Goal: Find specific page/section: Find specific page/section

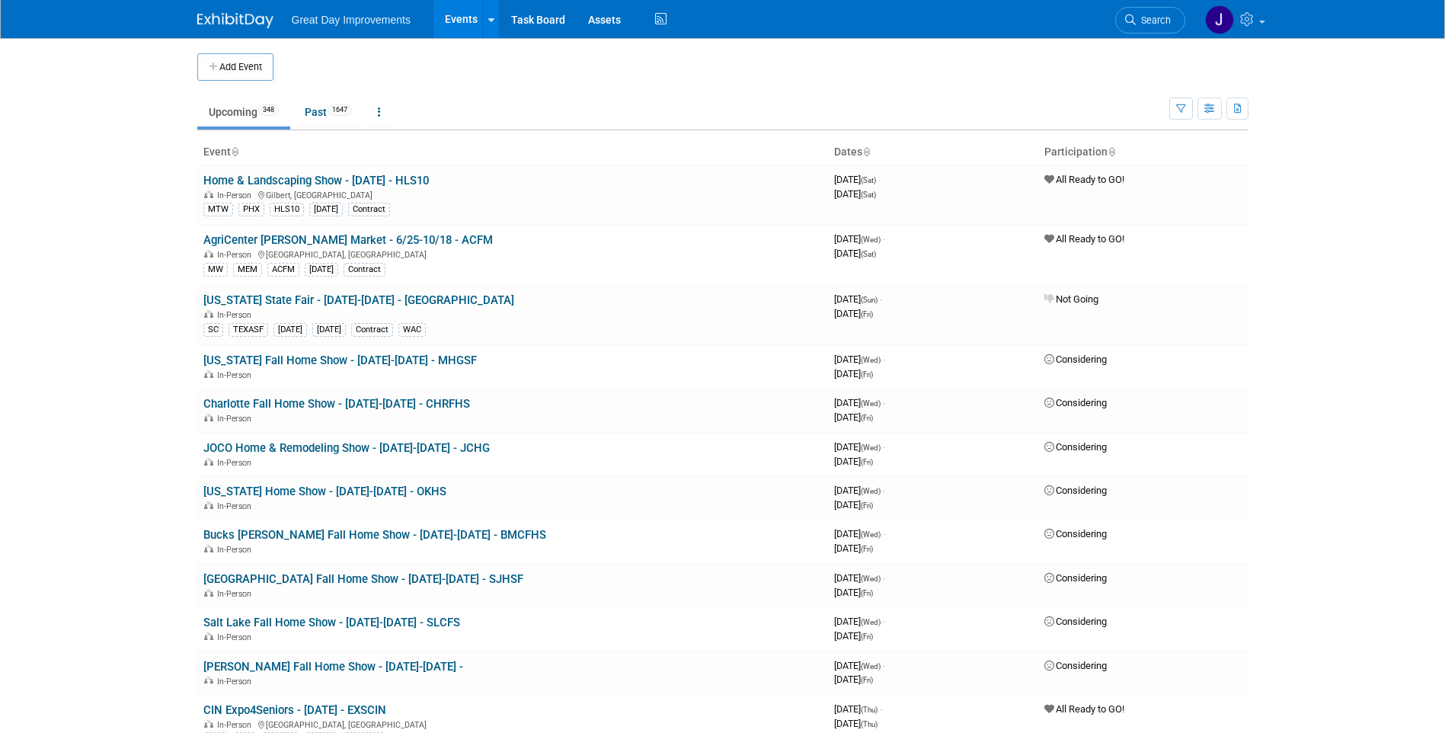
drag, startPoint x: 1117, startPoint y: 25, endPoint x: 1127, endPoint y: 25, distance: 9.9
click at [1119, 25] on link "Search" at bounding box center [1150, 20] width 70 height 27
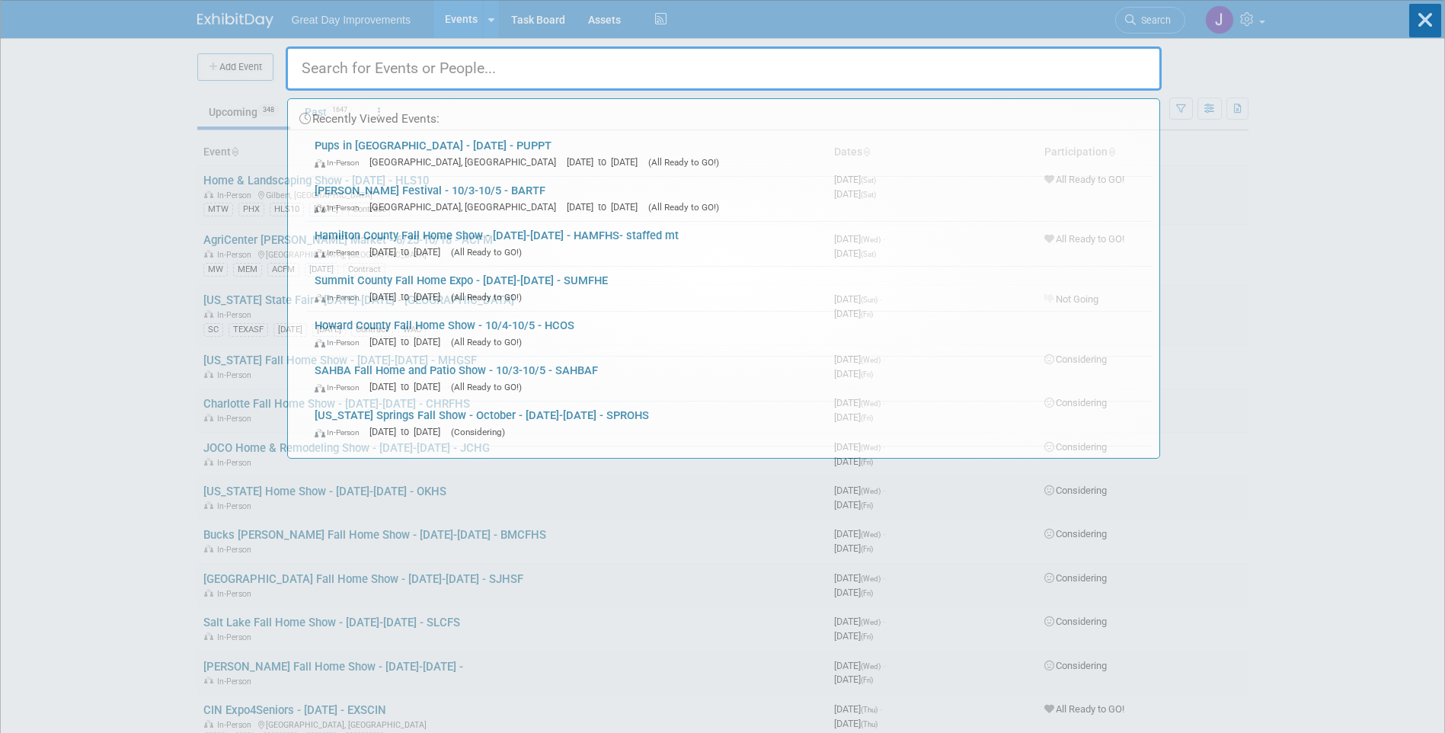
click at [1138, 25] on div "Recently Viewed Events: Pups in Paristown - 10/04/25 - PUPPT In-Person Louisvil…" at bounding box center [724, 230] width 876 height 458
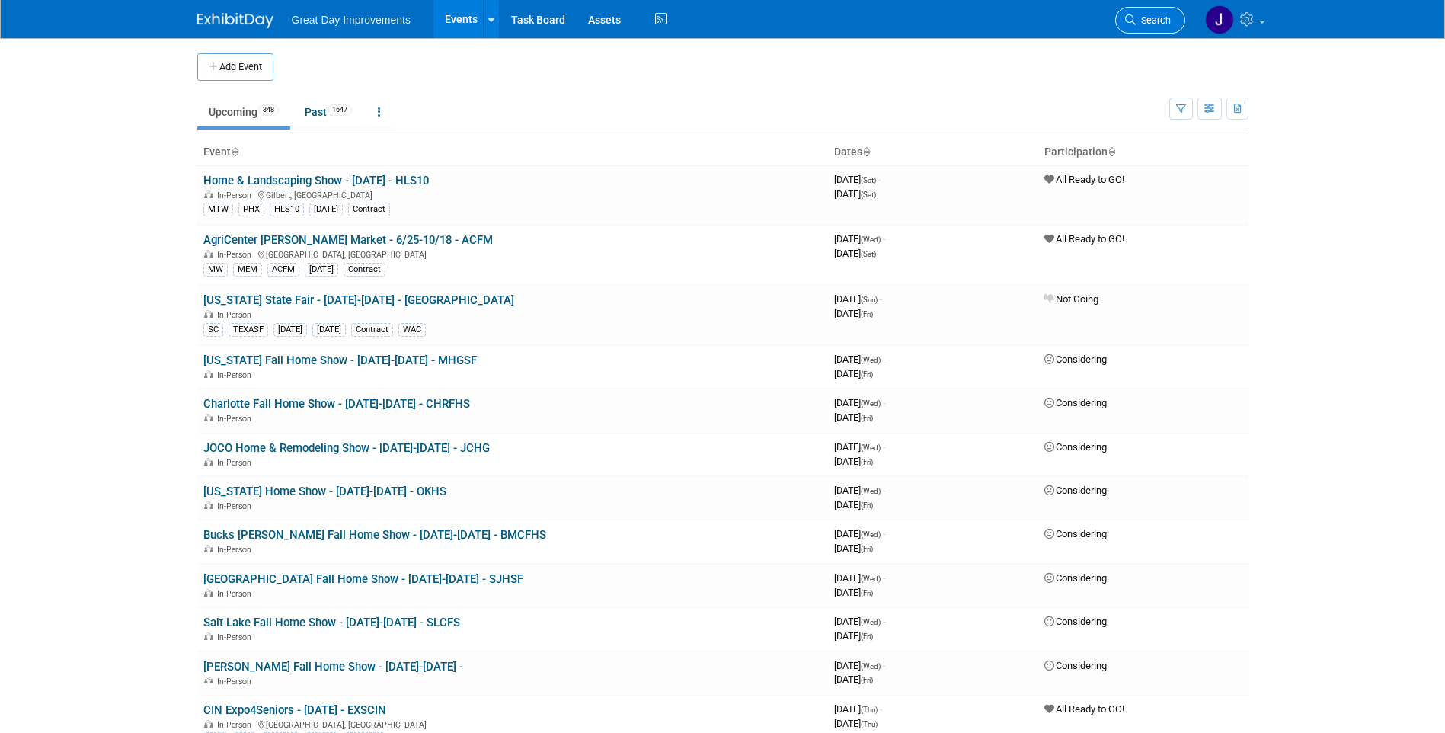
click at [1151, 18] on span "Search" at bounding box center [1152, 19] width 35 height 11
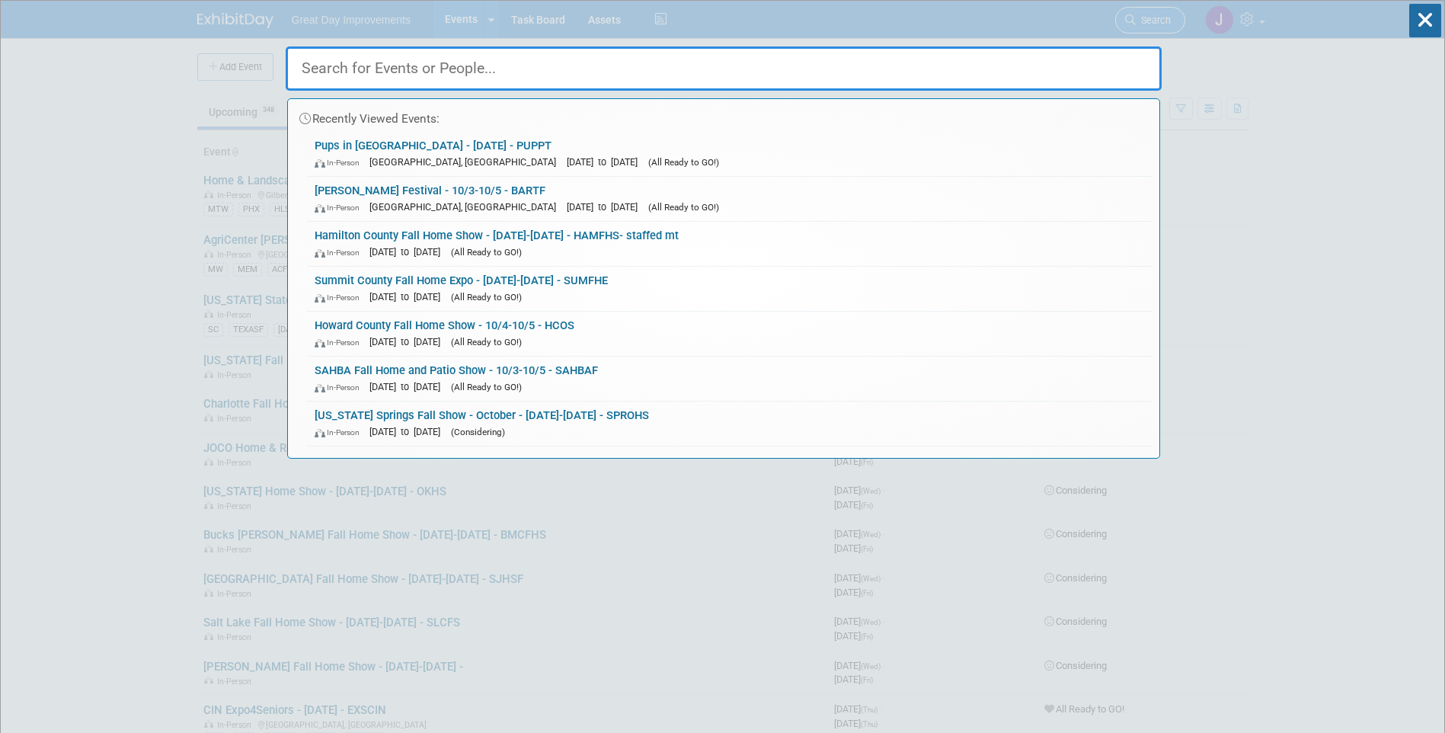
paste input "TGFE"
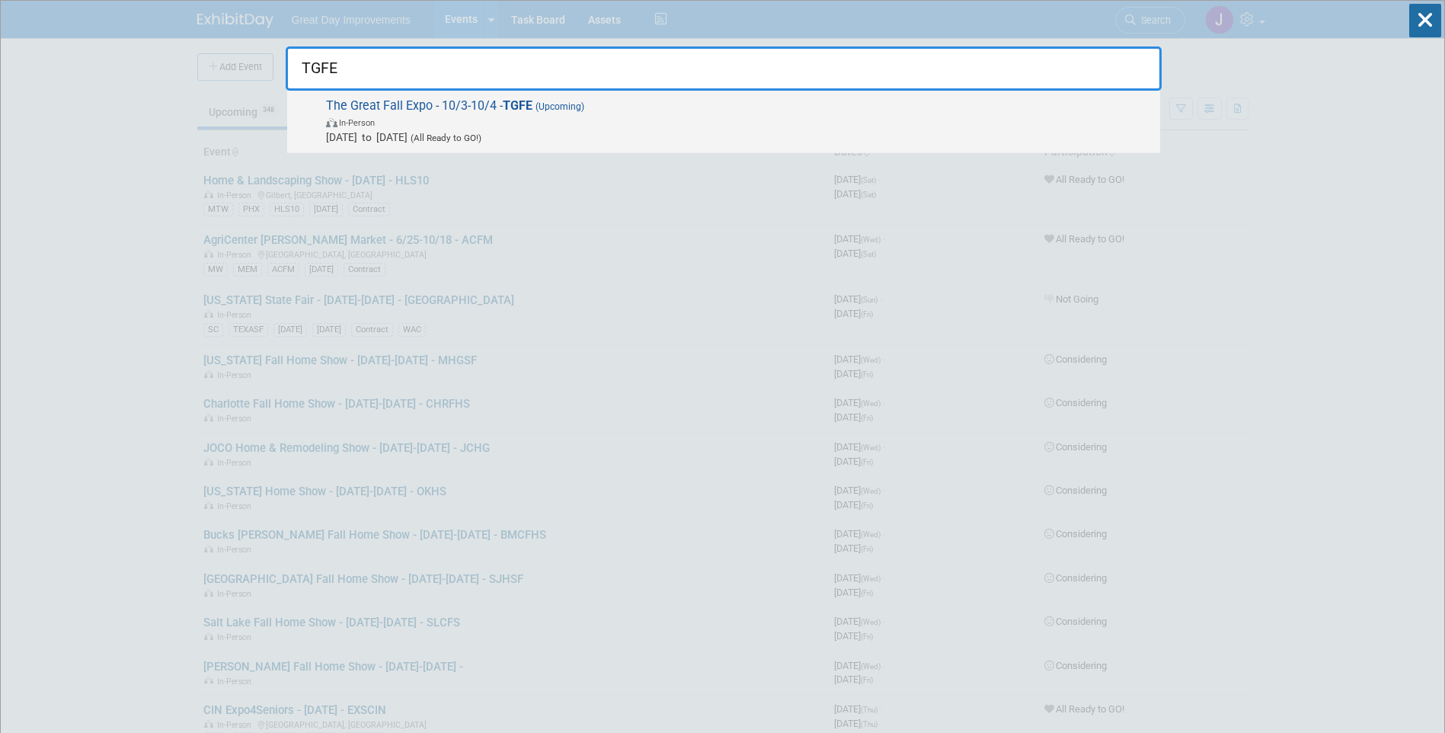
type input "TGFE"
click at [678, 95] on div "The Great Fall Expo - 10/3-10/4 - TGFE (Upcoming) In-Person Oct 3, 2025 to Oct …" at bounding box center [723, 122] width 873 height 62
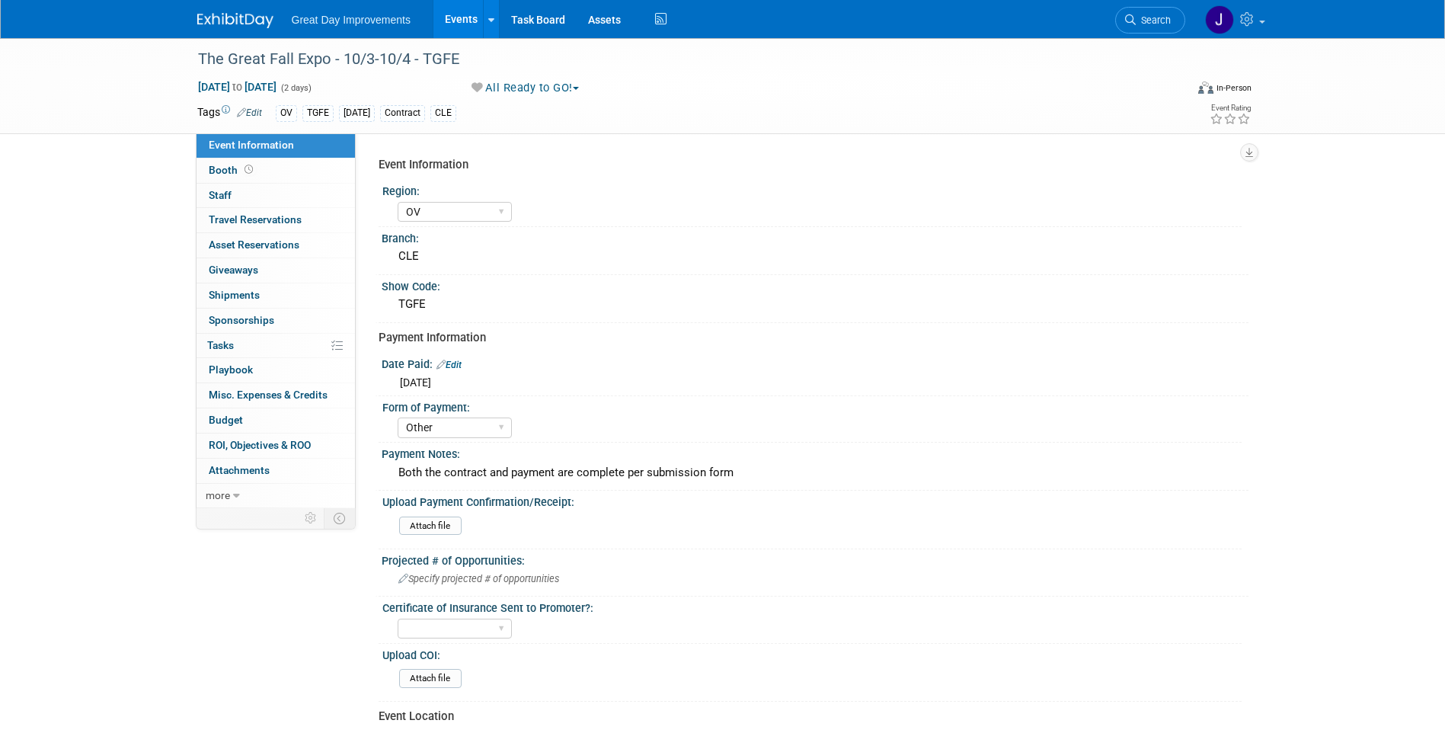
select select "OV"
select select "Other"
drag, startPoint x: 477, startPoint y: 57, endPoint x: 193, endPoint y: 53, distance: 284.8
click at [193, 53] on div "The Great Fall Expo - 10/3-10/4 - TGFE" at bounding box center [677, 59] width 969 height 27
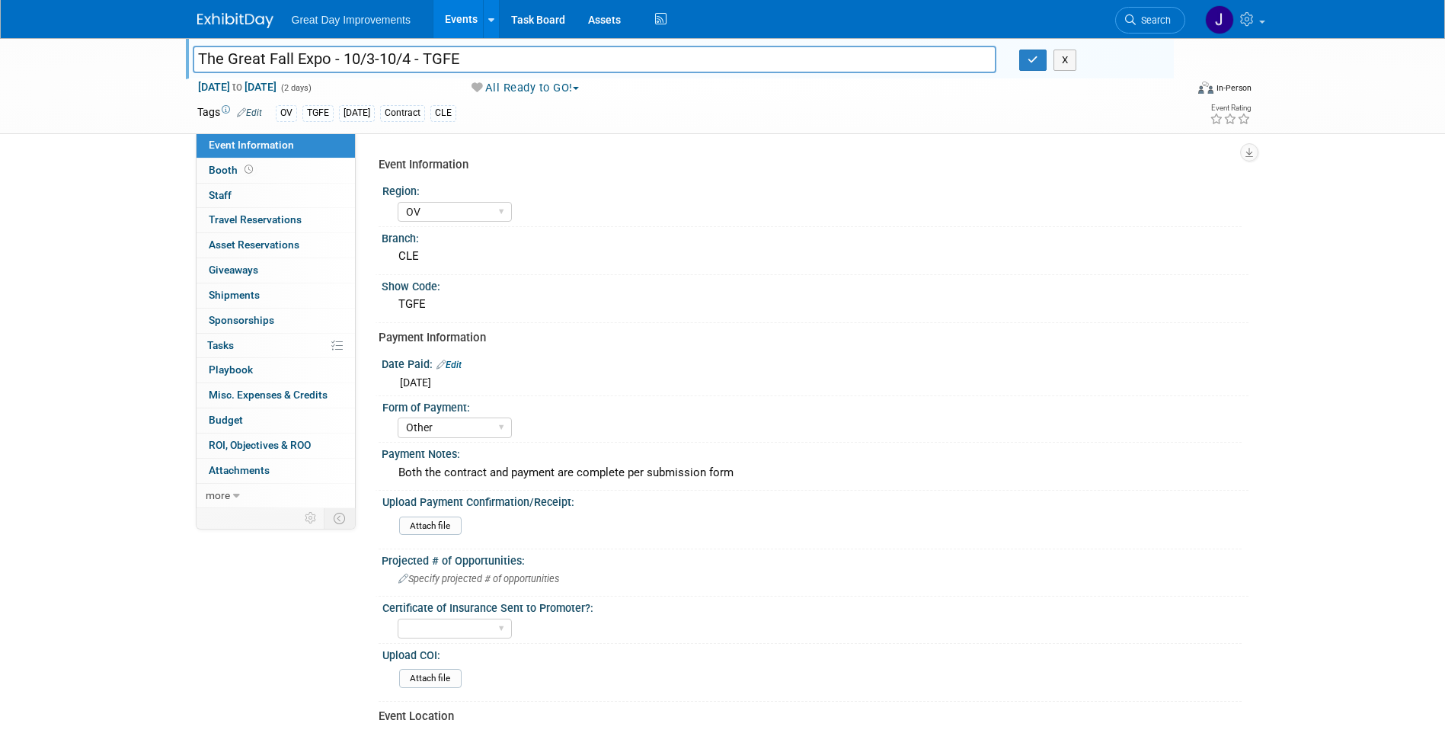
click at [209, 56] on input "The Great Fall Expo - 10/3-10/4 - TGFE" at bounding box center [595, 59] width 804 height 27
drag, startPoint x: 209, startPoint y: 56, endPoint x: 521, endPoint y: 65, distance: 312.3
click at [521, 65] on input "The Great Fall Expo - 10/3-10/4 - TGFE" at bounding box center [595, 59] width 804 height 27
click at [1170, 13] on link "Search" at bounding box center [1150, 20] width 70 height 27
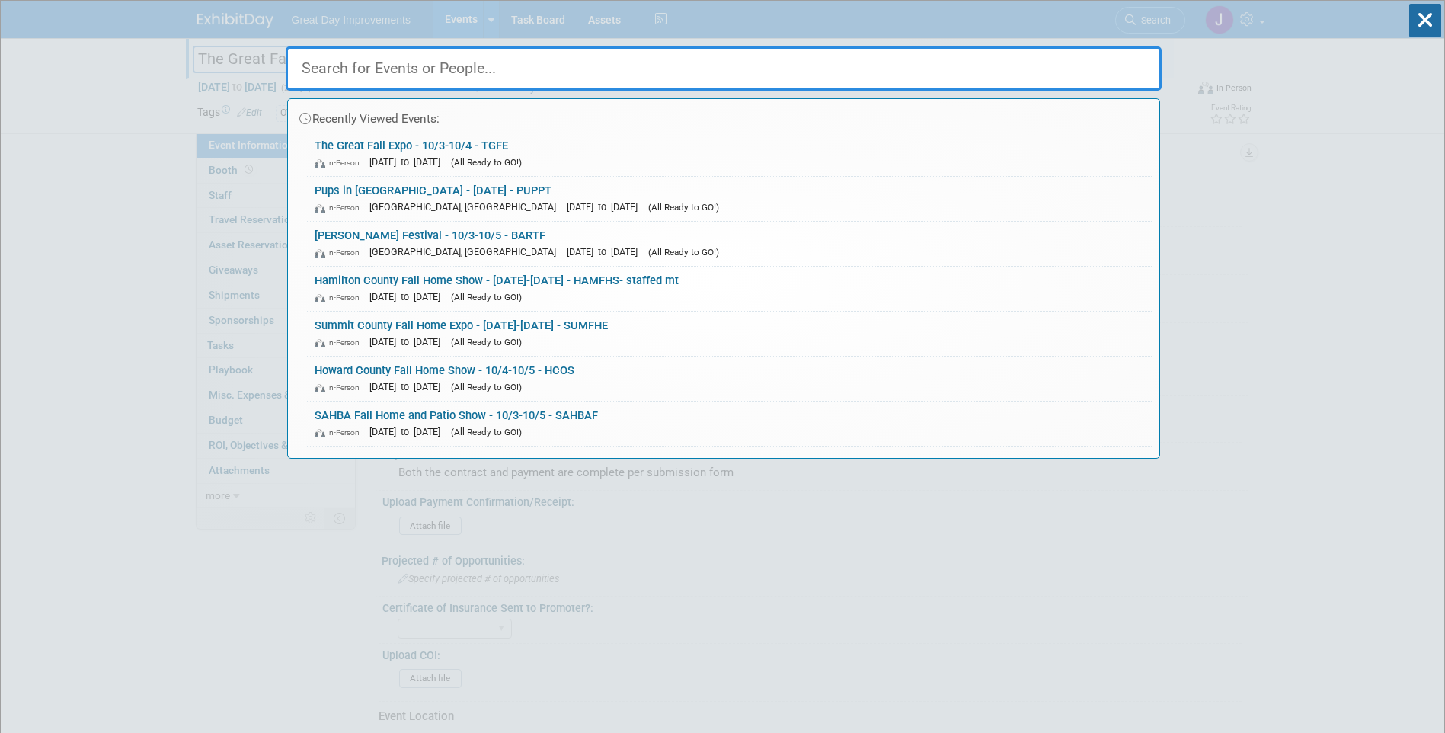
paste input "COLCFF"
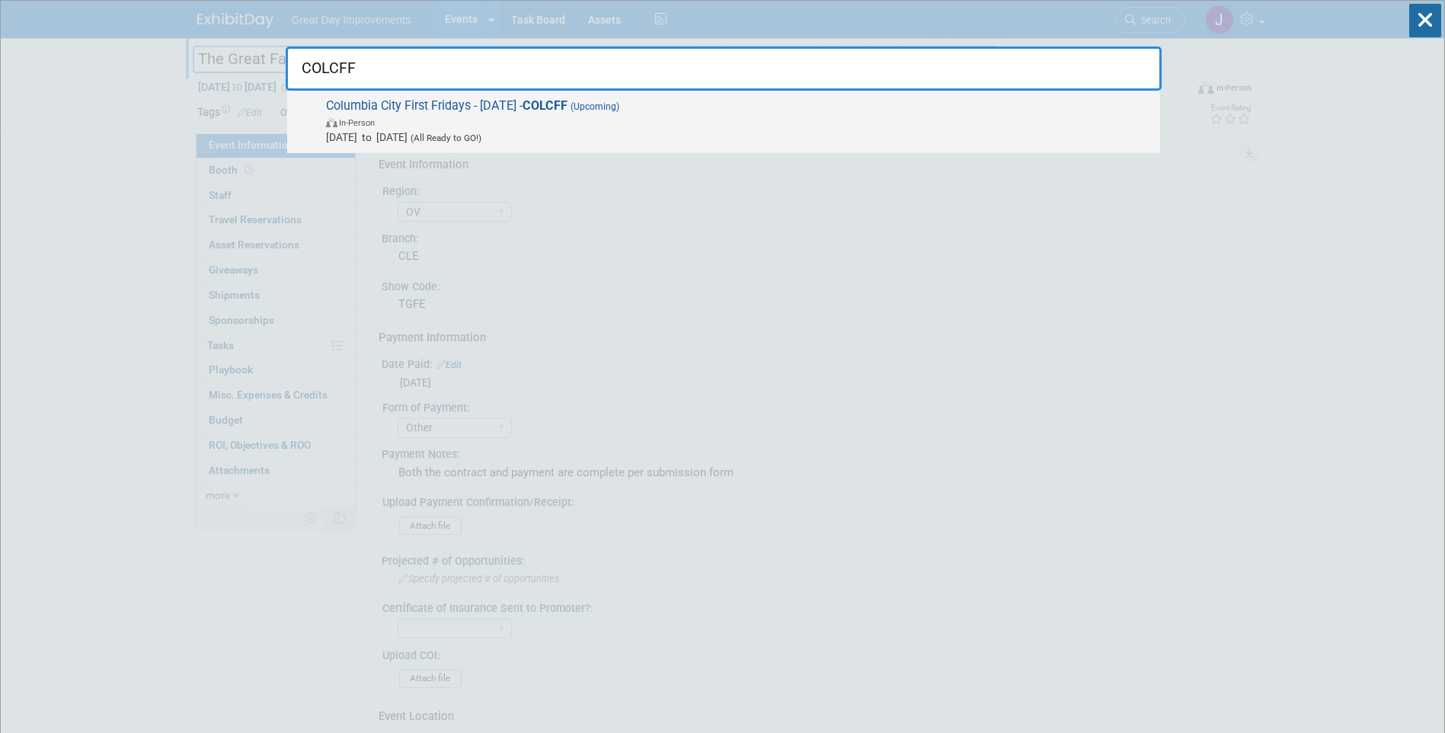
type input "COLCFF"
click at [667, 120] on span "In-Person" at bounding box center [739, 121] width 826 height 15
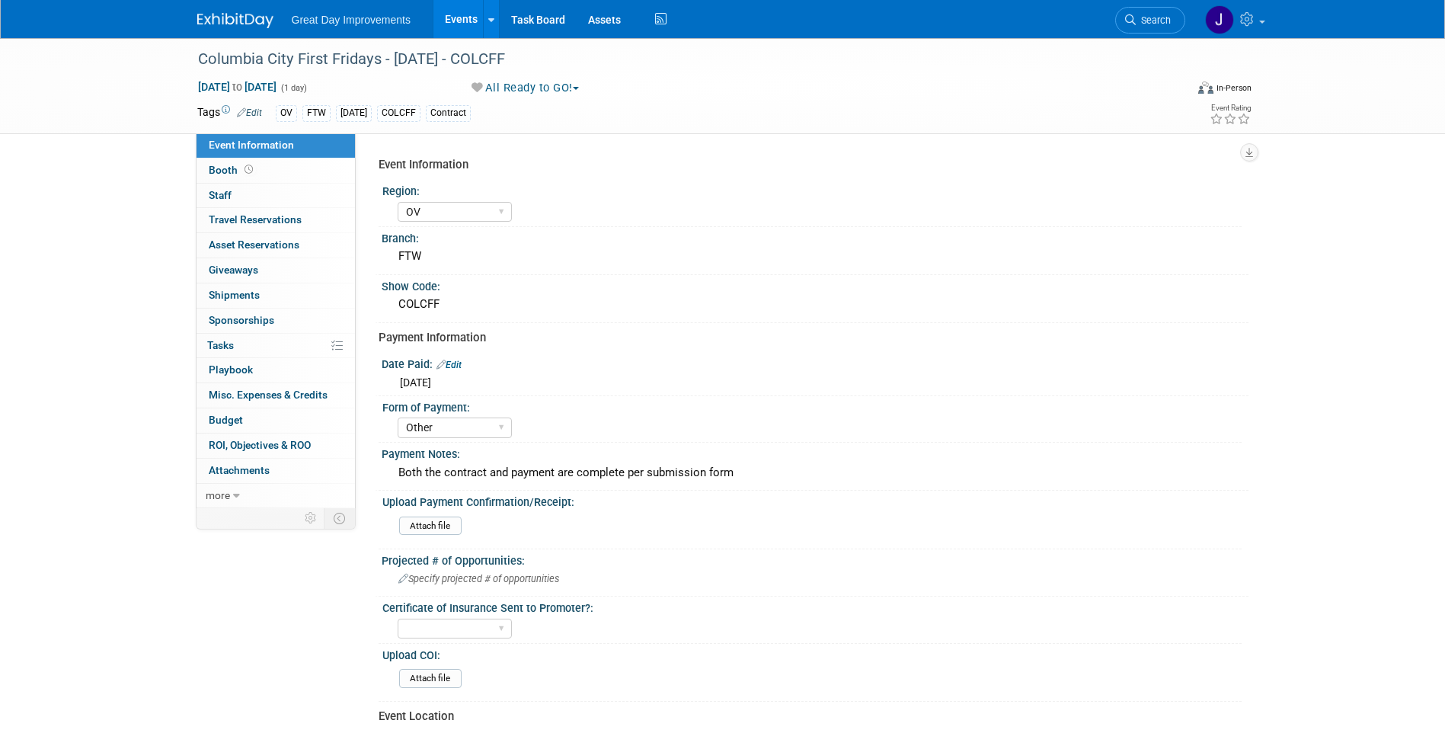
select select "OV"
select select "Other"
click at [538, 65] on div "Columbia City First Fridays - 10/3/25 - COLCFF" at bounding box center [677, 59] width 969 height 27
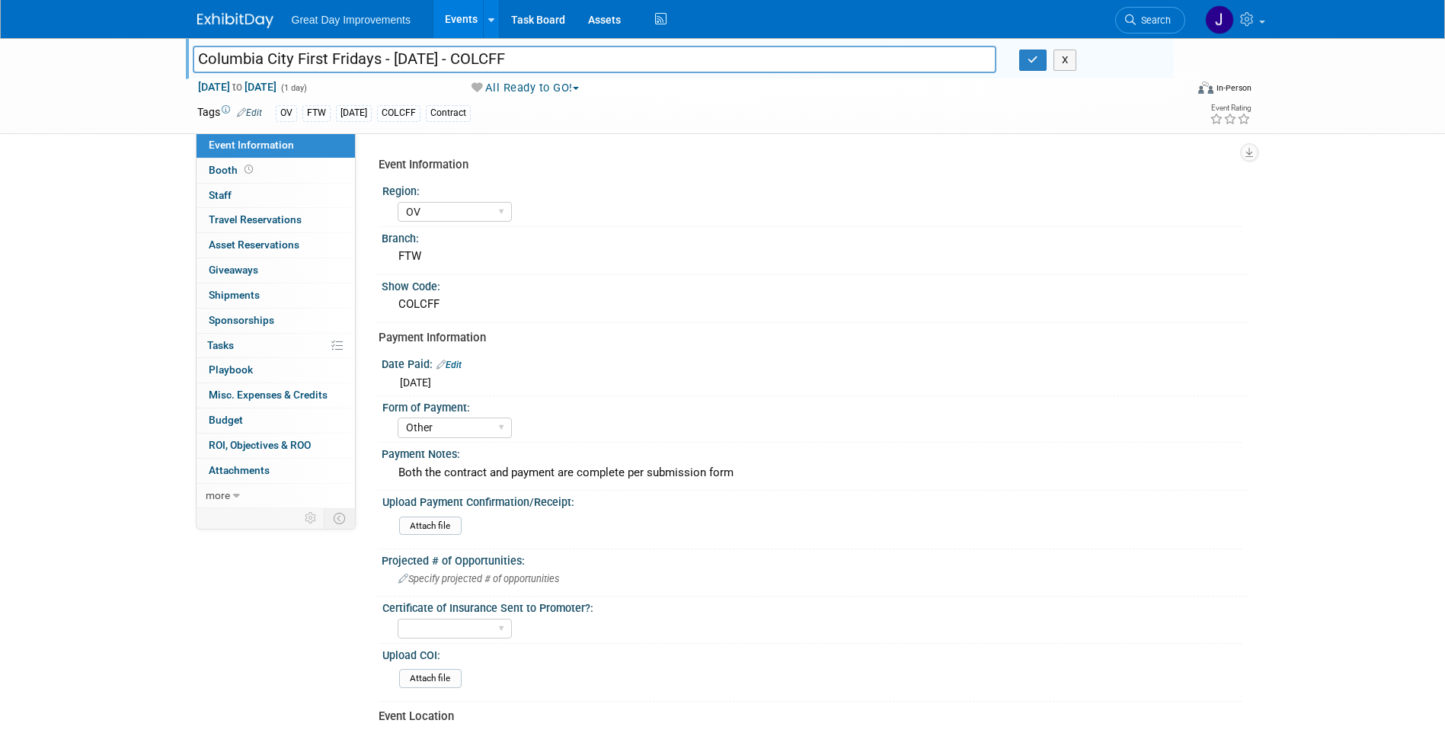
drag, startPoint x: 538, startPoint y: 62, endPoint x: 193, endPoint y: 56, distance: 345.0
click at [193, 56] on input "Columbia City First Fridays - 10/3/25 - COLCFF" at bounding box center [595, 59] width 804 height 27
click at [1153, 15] on span "Search" at bounding box center [1152, 19] width 35 height 11
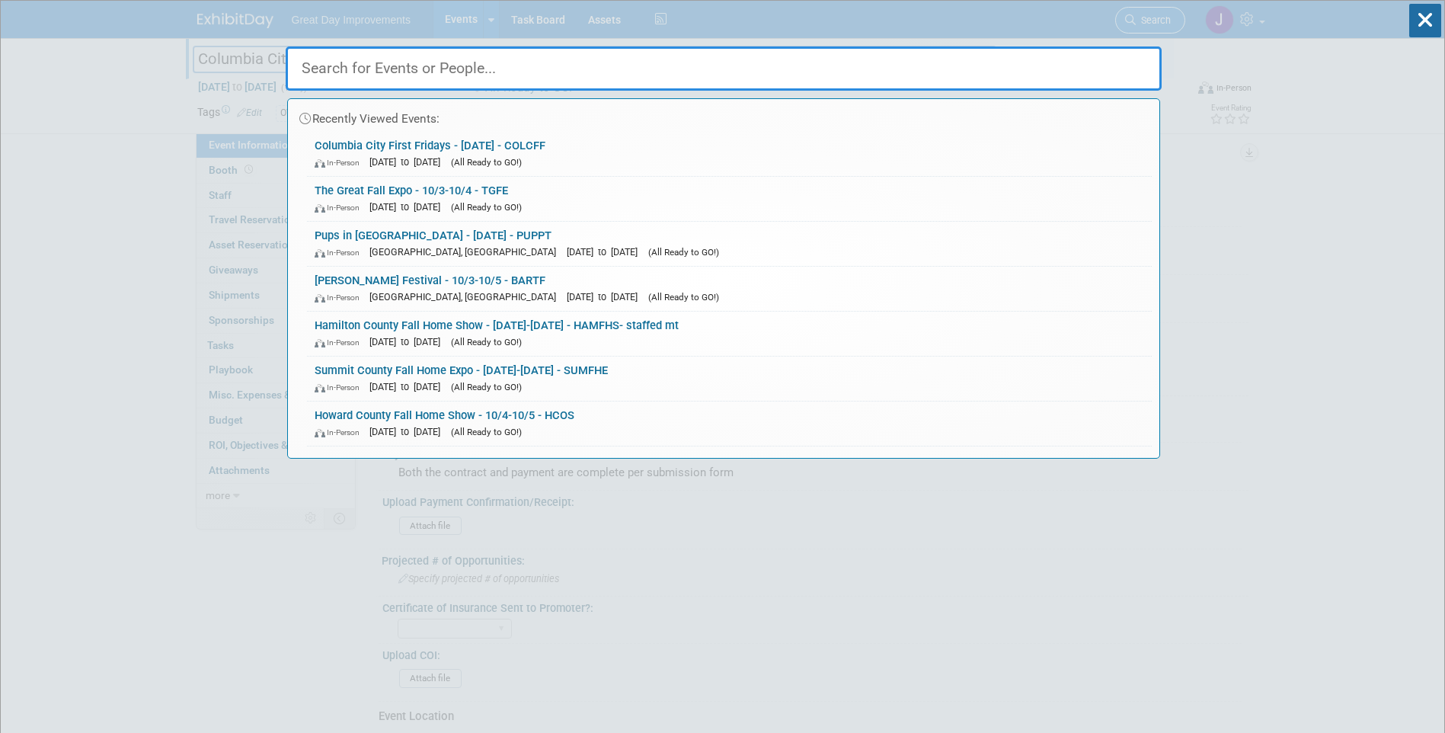
paste input "OLDTD"
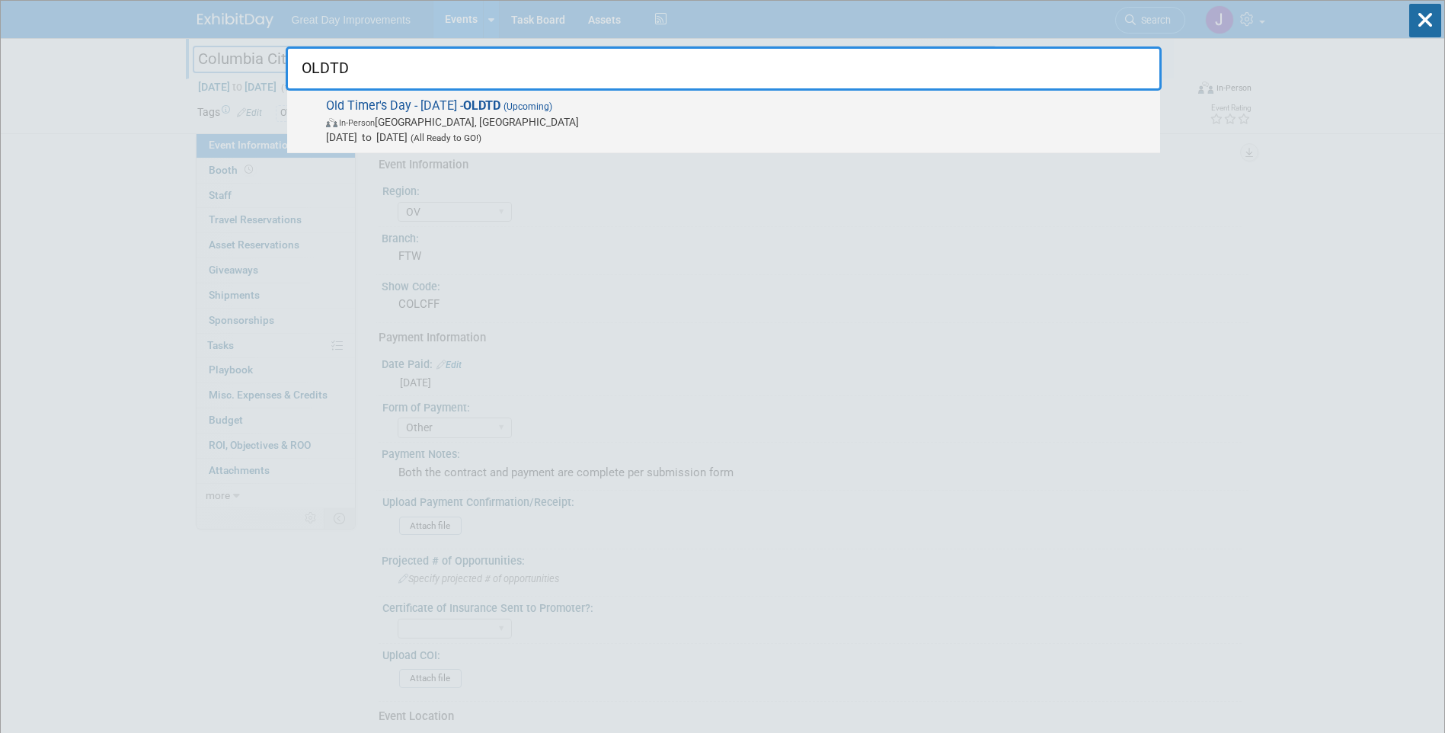
type input "OLDTD"
click at [658, 148] on div "Old Timer's Day - 10/4/25 - OLDTD (Upcoming) In-Person Manchester, TN Oct 4, 20…" at bounding box center [723, 122] width 873 height 62
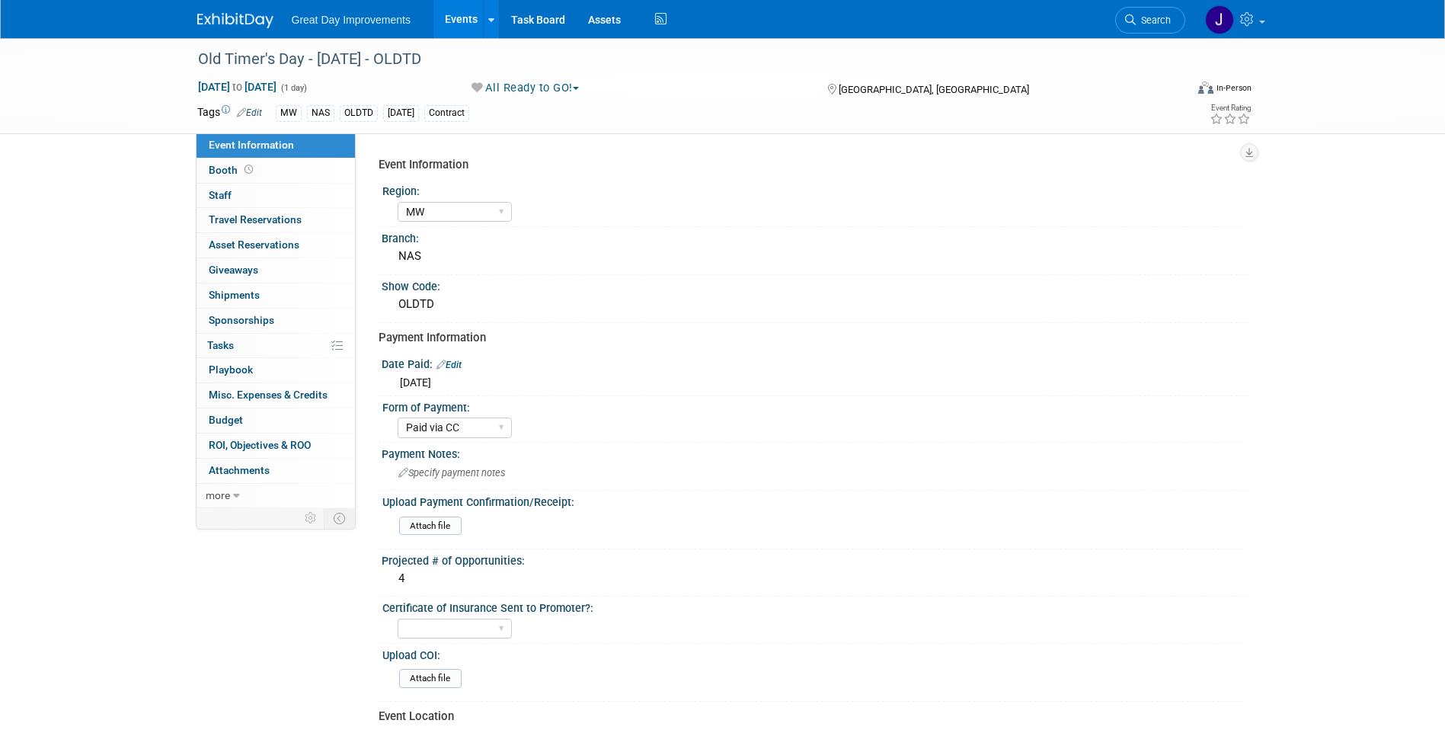
select select "MW"
select select "Paid via CC"
click at [479, 59] on div "Old Timer's Day - [DATE] - OLDTD" at bounding box center [677, 59] width 969 height 27
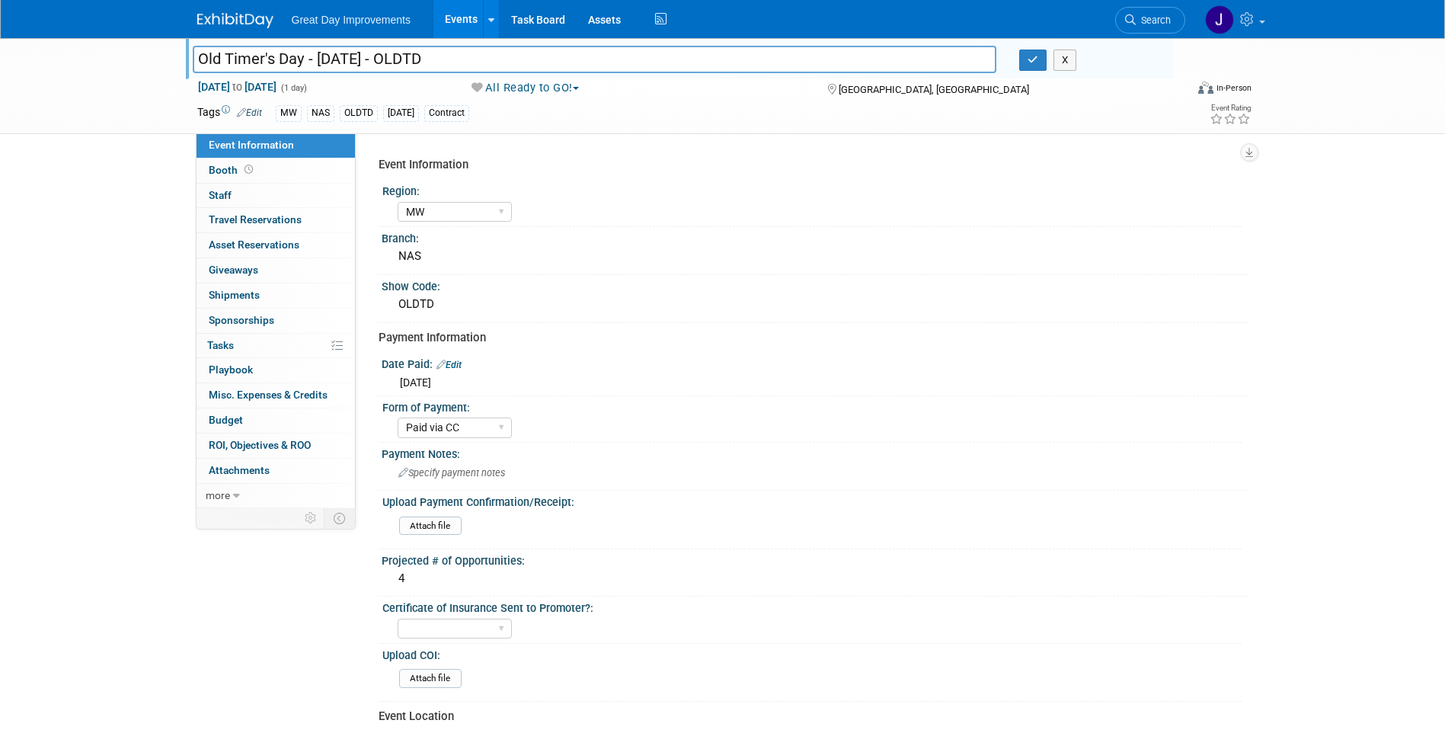
drag, startPoint x: 468, startPoint y: 57, endPoint x: 188, endPoint y: 56, distance: 279.5
click at [188, 56] on div "Old Timer's Day - 10/4/25 - OLDTD" at bounding box center [594, 60] width 827 height 23
